Goal: Information Seeking & Learning: Compare options

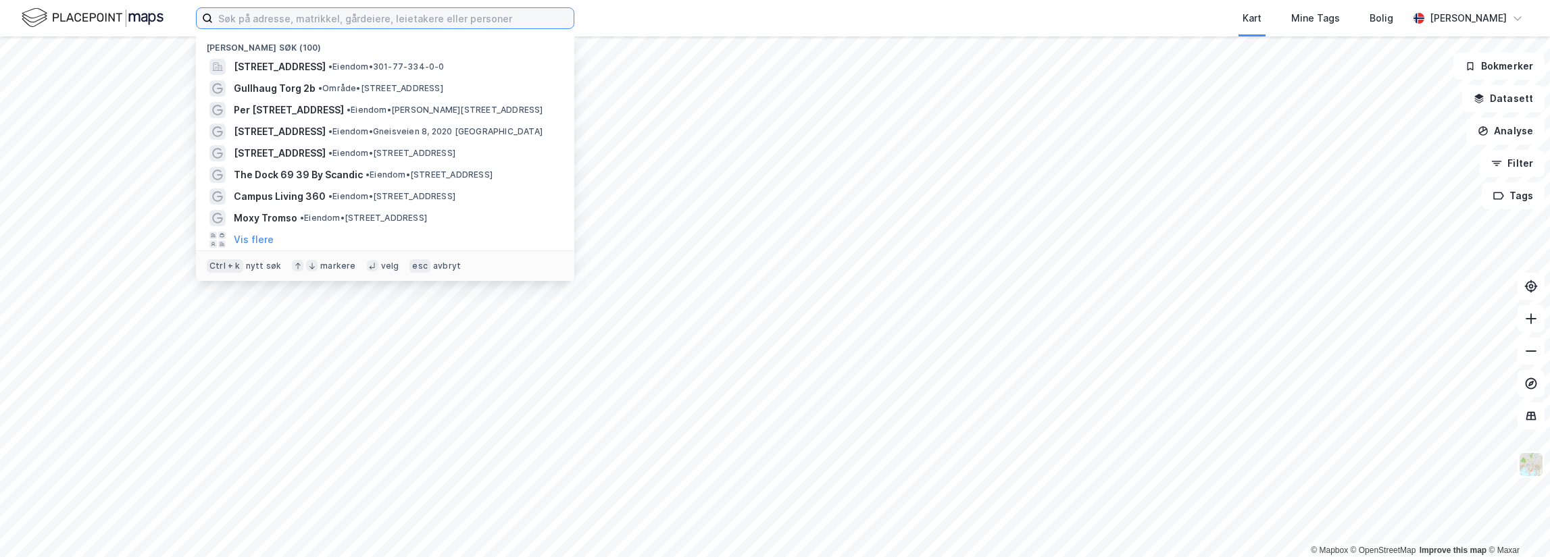
click at [288, 13] on input at bounding box center [393, 18] width 361 height 20
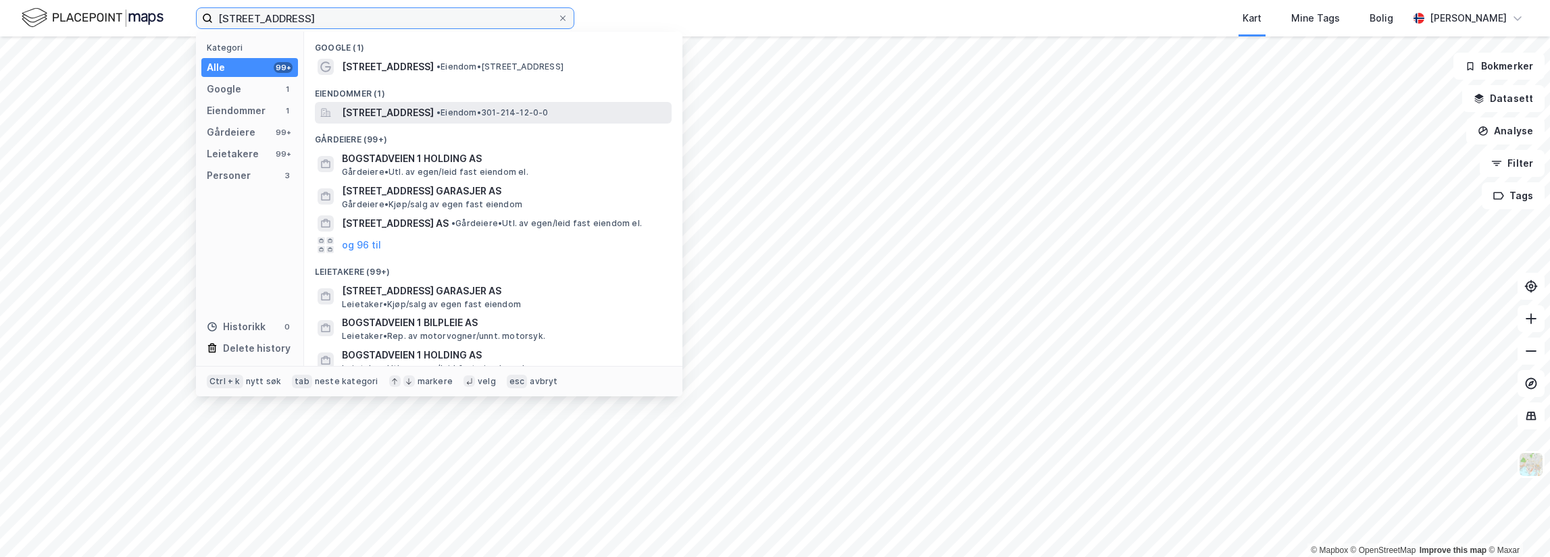
type input "[STREET_ADDRESS]"
click at [440, 112] on span "•" at bounding box center [438, 112] width 4 height 10
